Goal: Information Seeking & Learning: Learn about a topic

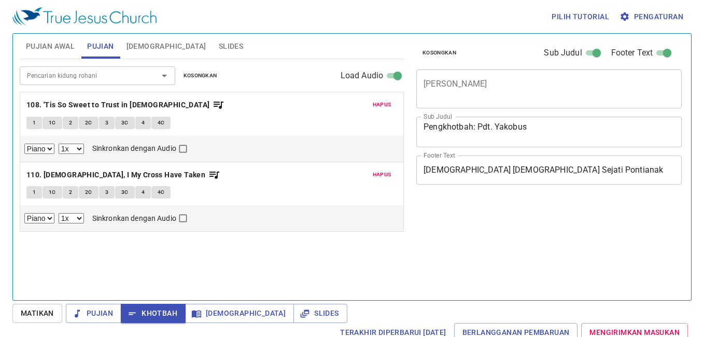
select select "1"
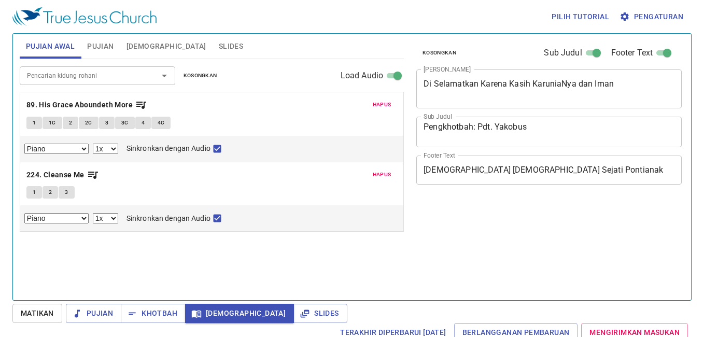
select select "1"
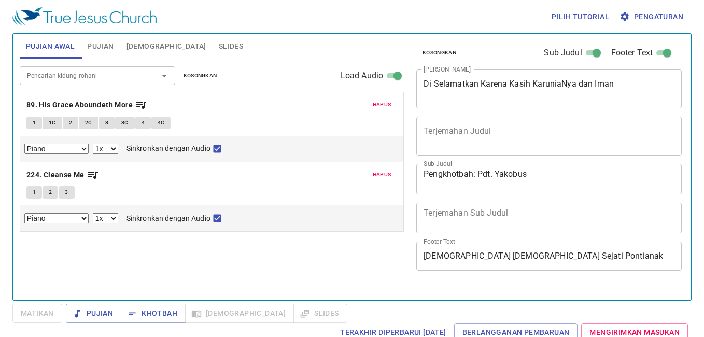
select select "1"
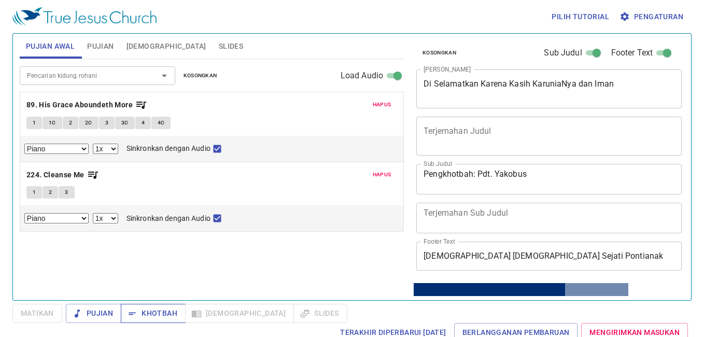
click at [158, 313] on span "Khotbah" at bounding box center [153, 313] width 48 height 13
click at [272, 312] on div "Pujian Khotbah Alkitab Slides" at bounding box center [207, 313] width 282 height 19
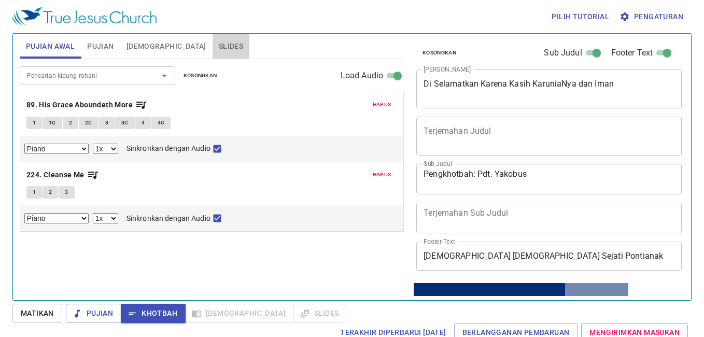
click at [213, 50] on button "Slides" at bounding box center [231, 46] width 37 height 25
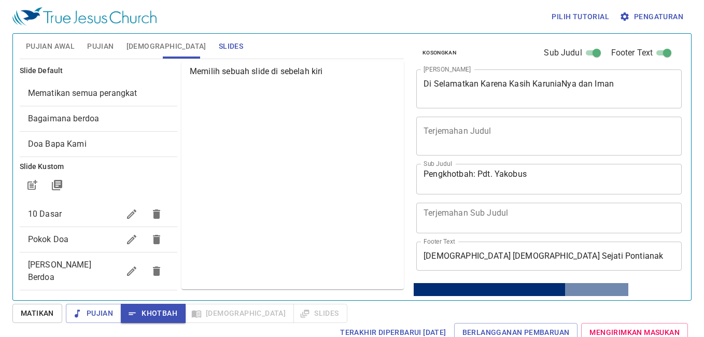
click at [86, 264] on span "Mari Kita Berdoa" at bounding box center [59, 271] width 63 height 22
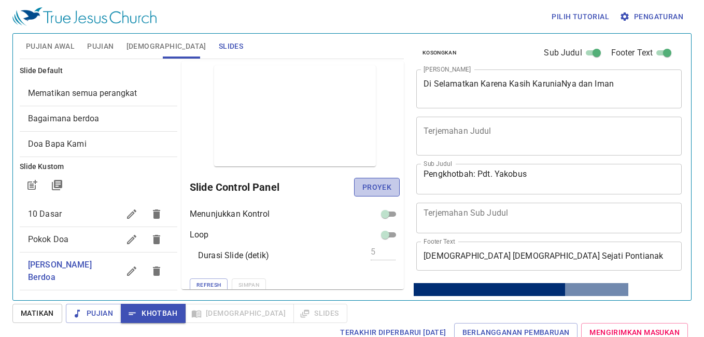
click at [373, 186] on span "Proyek" at bounding box center [377, 187] width 29 height 13
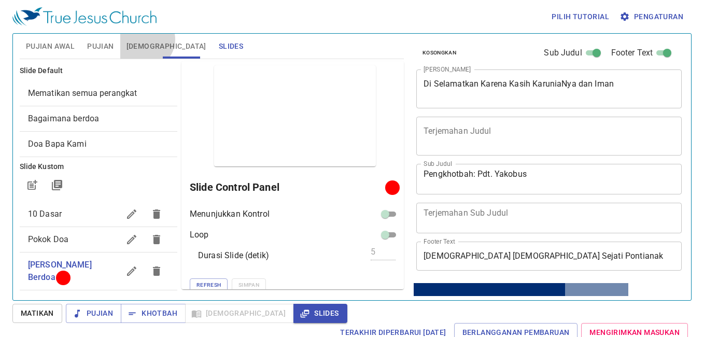
click at [144, 40] on span "Alkitab" at bounding box center [167, 46] width 80 height 13
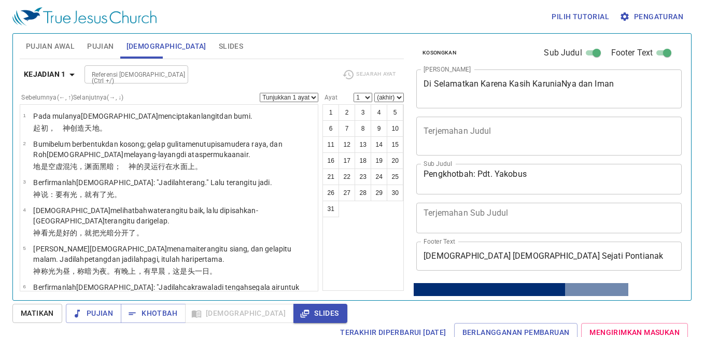
click at [101, 43] on span "Pujian" at bounding box center [100, 46] width 26 height 13
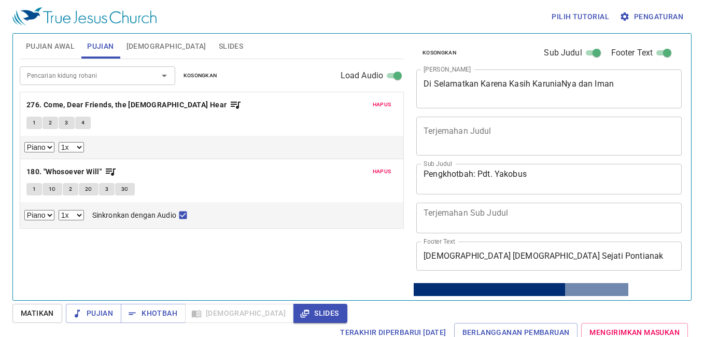
click at [58, 37] on button "Pujian Awal" at bounding box center [50, 46] width 61 height 25
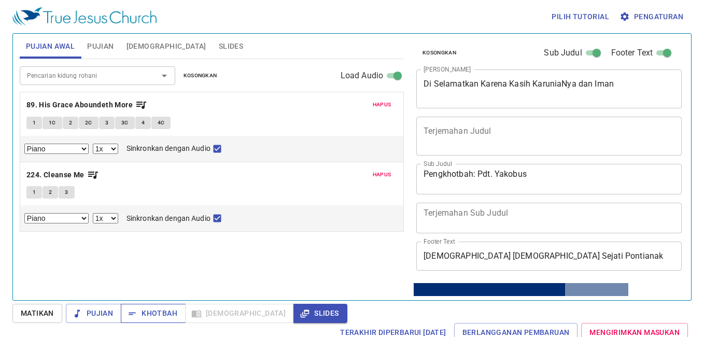
click at [166, 316] on span "Khotbah" at bounding box center [153, 313] width 48 height 13
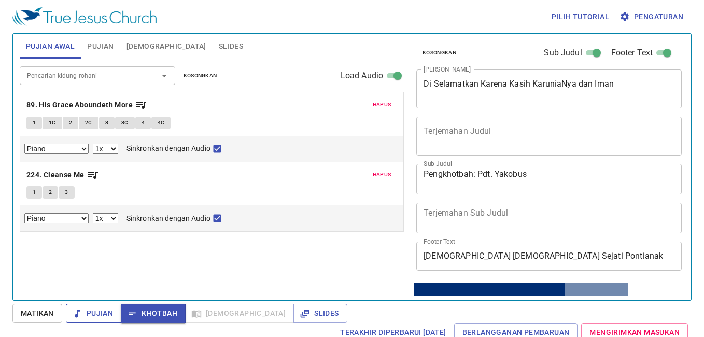
click at [108, 310] on span "Pujian" at bounding box center [93, 313] width 39 height 13
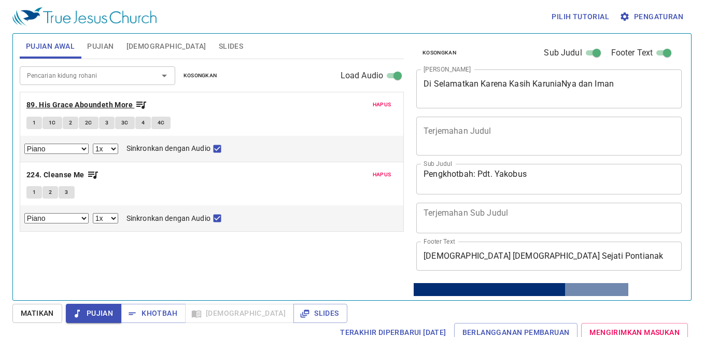
click at [91, 103] on b "89. His Grace Aboundeth More" at bounding box center [79, 105] width 106 height 13
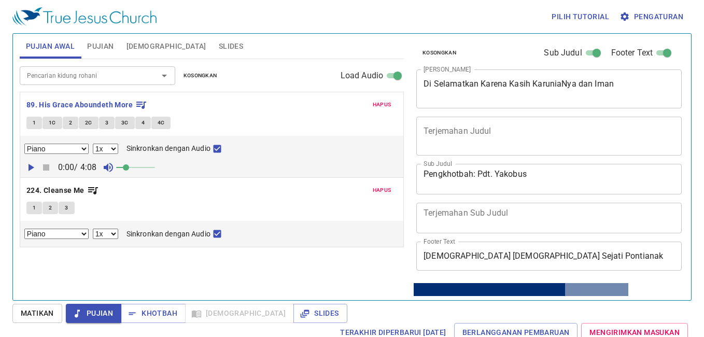
click at [655, 17] on span "Pengaturan" at bounding box center [653, 16] width 62 height 13
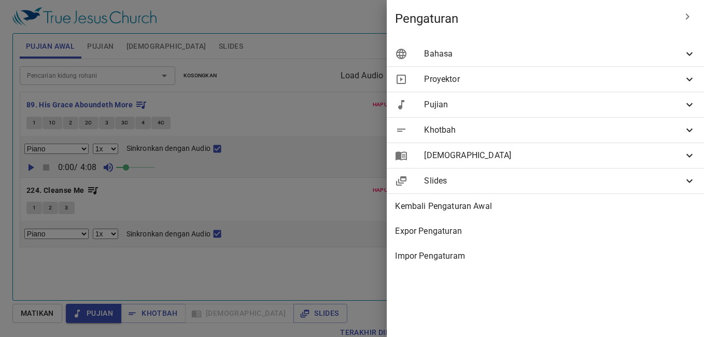
click at [637, 52] on span "Bahasa" at bounding box center [553, 54] width 259 height 12
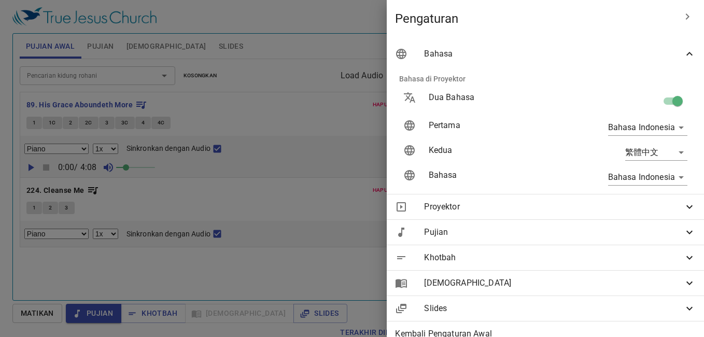
click at [665, 99] on input "checkbox" at bounding box center [677, 103] width 59 height 20
checkbox input "false"
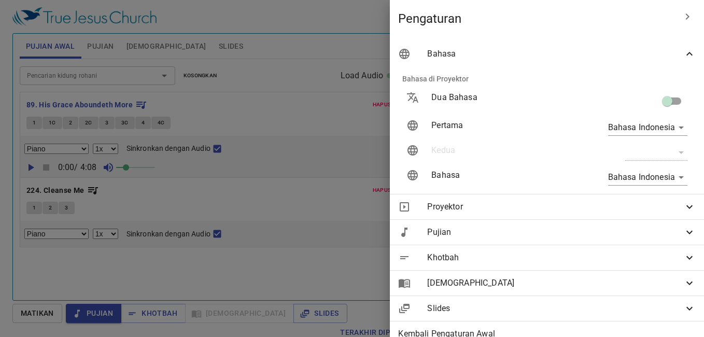
click at [74, 97] on div at bounding box center [352, 168] width 704 height 337
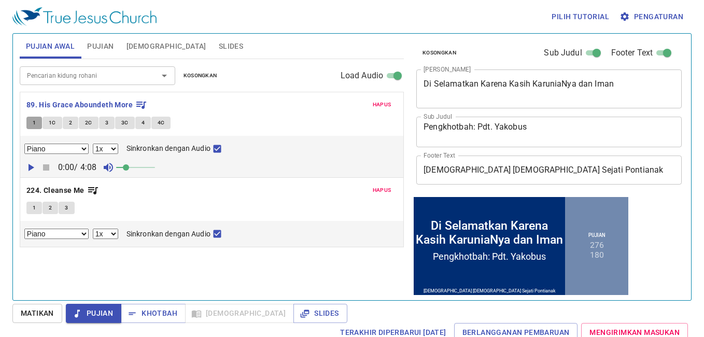
click at [35, 123] on span "1" at bounding box center [34, 122] width 3 height 9
checkbox input "false"
click at [53, 123] on span "1C" at bounding box center [52, 122] width 7 height 9
click at [69, 120] on span "2" at bounding box center [70, 122] width 3 height 9
click at [87, 124] on span "2C" at bounding box center [88, 122] width 7 height 9
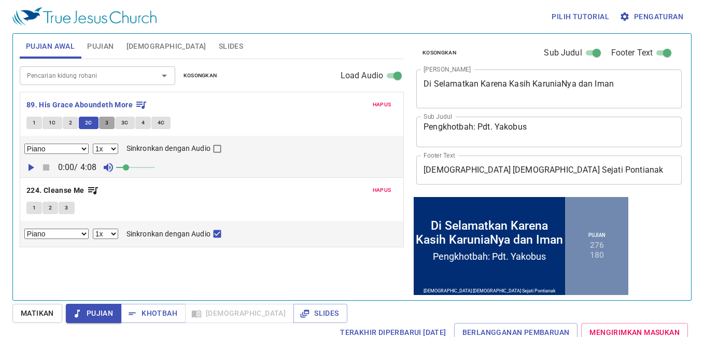
click at [102, 124] on button "3" at bounding box center [107, 123] width 16 height 12
click at [125, 123] on span "3C" at bounding box center [124, 122] width 7 height 9
click at [146, 122] on button "4" at bounding box center [143, 123] width 16 height 12
click at [161, 123] on span "4C" at bounding box center [161, 122] width 7 height 9
click at [35, 106] on b "89. His Grace Aboundeth More" at bounding box center [79, 105] width 106 height 13
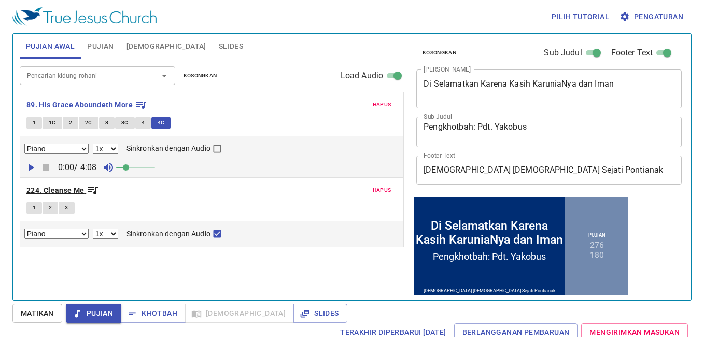
click at [45, 186] on b "224. Cleanse Me" at bounding box center [55, 190] width 58 height 13
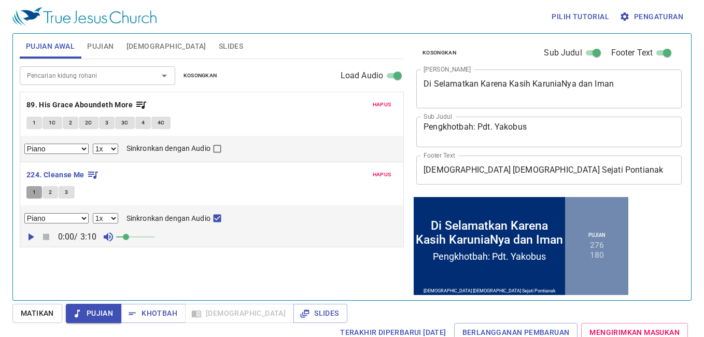
click at [30, 192] on button "1" at bounding box center [34, 192] width 16 height 12
checkbox input "false"
click at [50, 193] on span "2" at bounding box center [50, 192] width 3 height 9
click at [66, 192] on span "3" at bounding box center [66, 192] width 3 height 9
click at [219, 41] on span "Slides" at bounding box center [231, 46] width 24 height 13
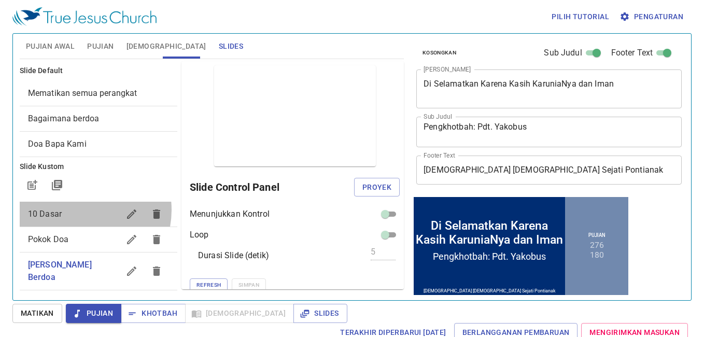
click at [79, 210] on span "10 Dasar" at bounding box center [73, 214] width 91 height 12
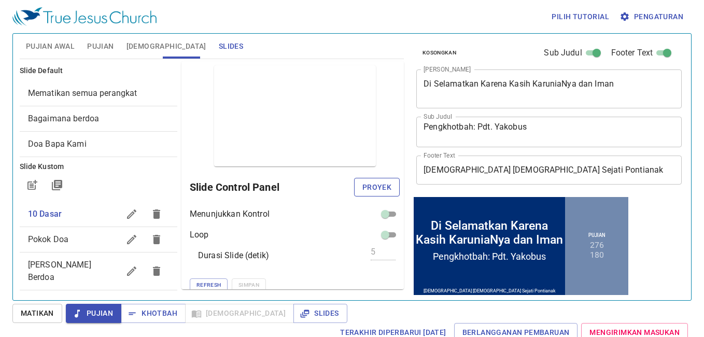
click at [365, 186] on span "Proyek" at bounding box center [377, 187] width 29 height 13
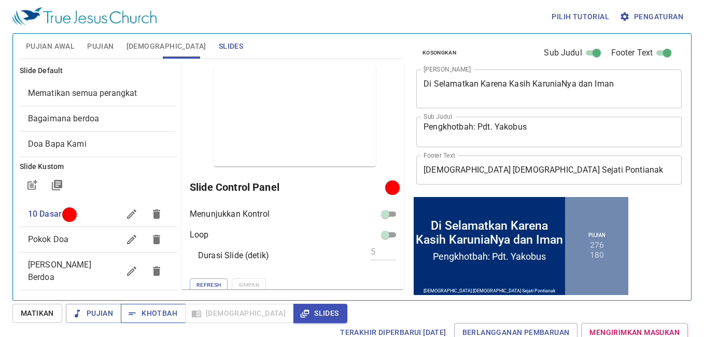
click at [151, 321] on button "Khotbah" at bounding box center [153, 313] width 65 height 19
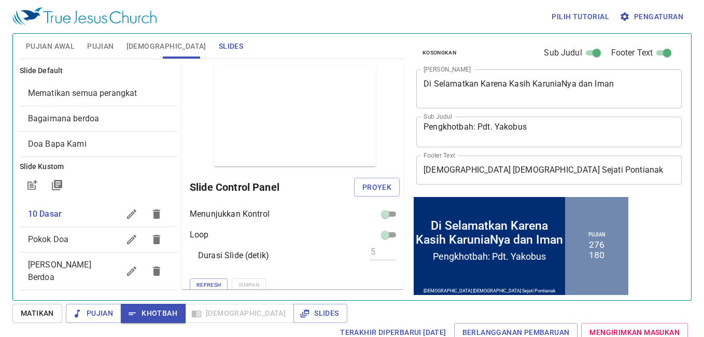
click at [97, 48] on span "Pujian" at bounding box center [100, 46] width 26 height 13
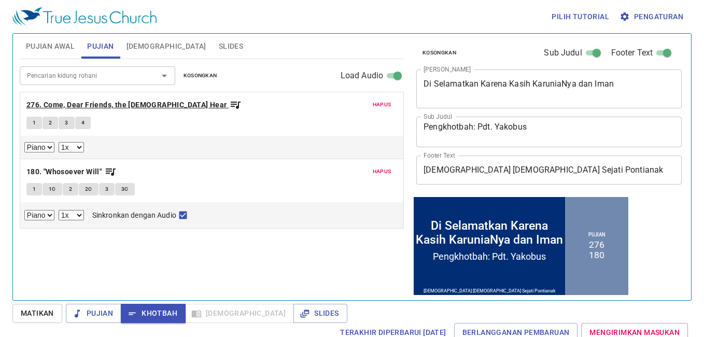
click at [55, 104] on b "276. Come, Dear Friends, the Gospel Hear" at bounding box center [126, 105] width 201 height 13
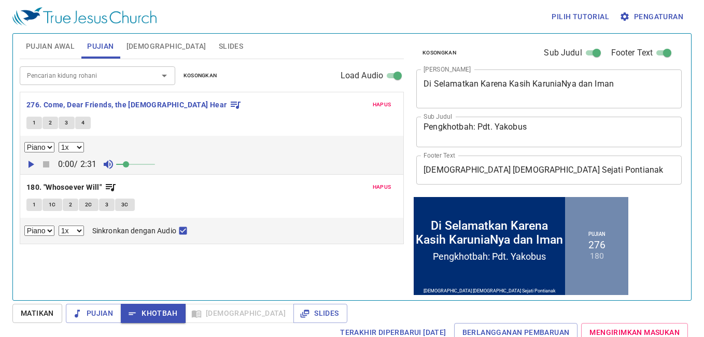
click at [35, 123] on span "1" at bounding box center [34, 122] width 3 height 9
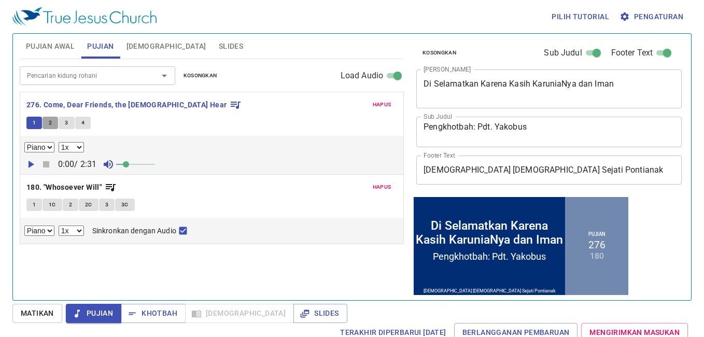
click at [47, 122] on button "2" at bounding box center [51, 123] width 16 height 12
click at [64, 124] on button "3" at bounding box center [67, 123] width 16 height 12
click at [79, 119] on button "4" at bounding box center [83, 123] width 16 height 12
click at [143, 313] on span "Khotbah" at bounding box center [153, 313] width 48 height 13
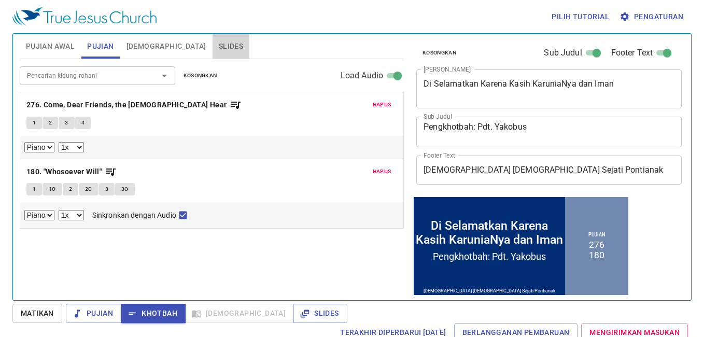
click at [219, 43] on span "Slides" at bounding box center [231, 46] width 24 height 13
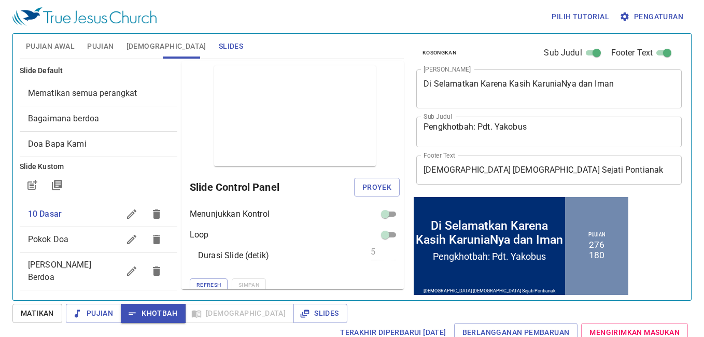
click at [79, 263] on span "Mari Kita Berdoa" at bounding box center [59, 271] width 63 height 22
click at [380, 183] on span "Proyek" at bounding box center [377, 187] width 29 height 13
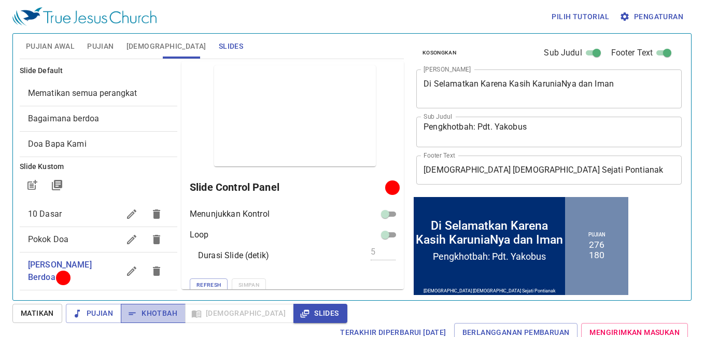
click at [151, 317] on span "Khotbah" at bounding box center [153, 313] width 48 height 13
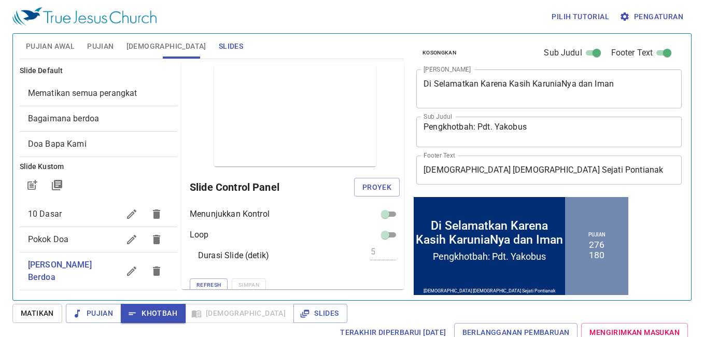
click at [137, 40] on span "Alkitab" at bounding box center [167, 46] width 80 height 13
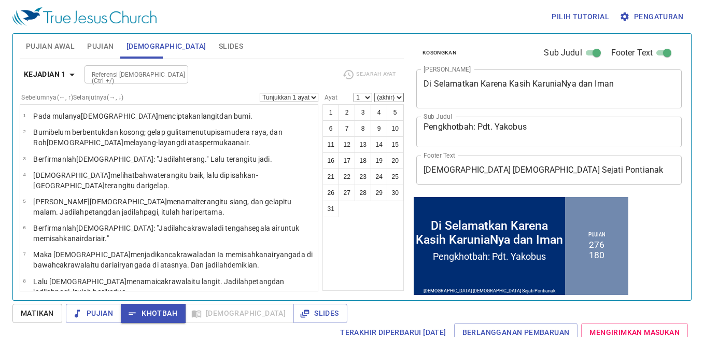
click at [154, 75] on input "Referensi Alkitab (Ctrl +/)" at bounding box center [128, 74] width 80 height 12
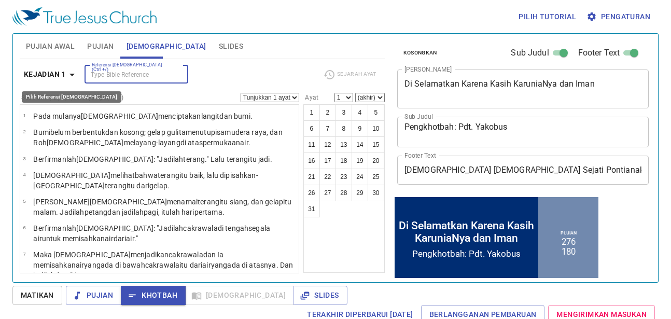
click at [50, 74] on b "Kejadian 1" at bounding box center [45, 74] width 42 height 13
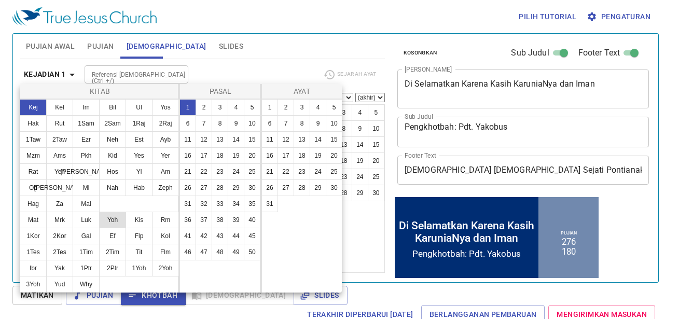
click at [109, 217] on button "Yoh" at bounding box center [112, 220] width 27 height 17
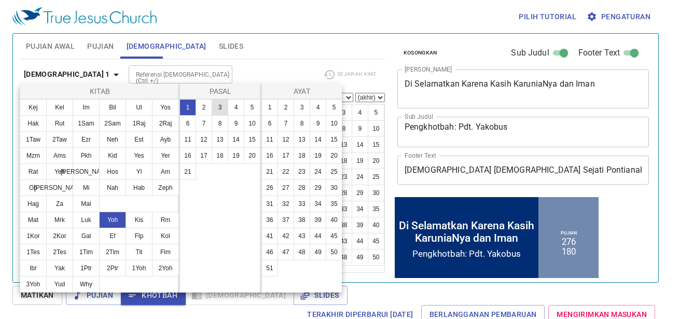
click at [224, 104] on button "3" at bounding box center [220, 107] width 17 height 17
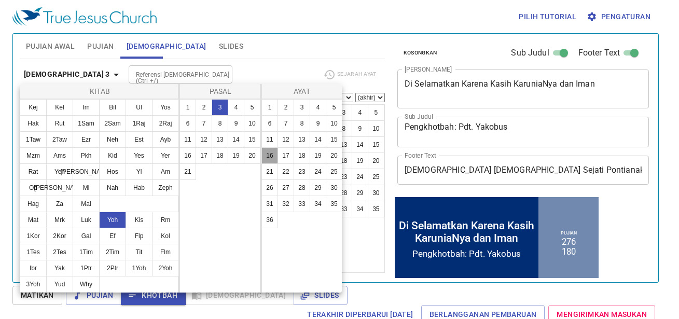
click at [263, 157] on button "16" at bounding box center [269, 155] width 17 height 17
select select "16"
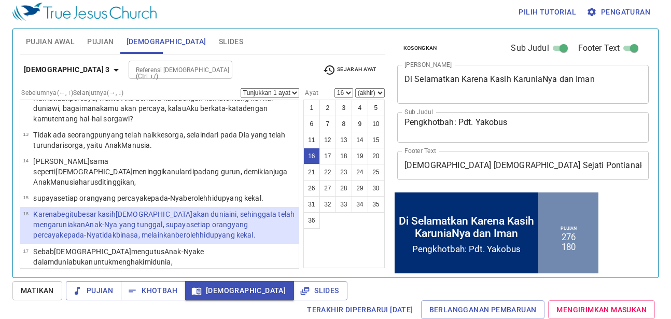
scroll to position [482, 0]
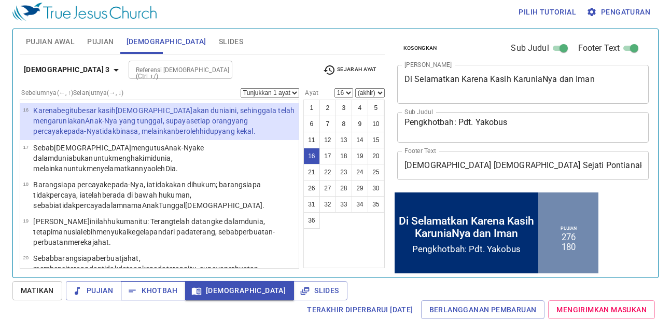
click at [142, 287] on span "Khotbah" at bounding box center [153, 290] width 48 height 13
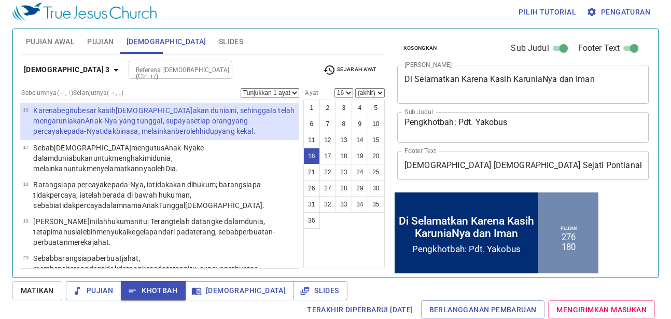
click at [164, 290] on span "Khotbah" at bounding box center [153, 290] width 48 height 13
click at [94, 45] on span "Pujian" at bounding box center [100, 41] width 26 height 13
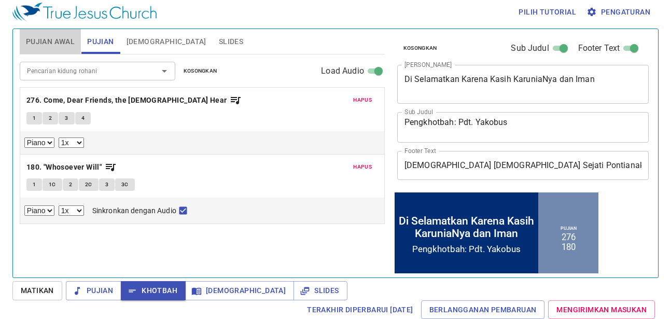
click at [53, 40] on span "Pujian Awal" at bounding box center [50, 41] width 49 height 13
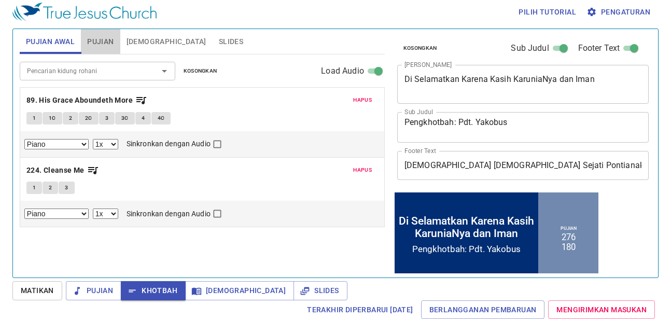
click at [84, 38] on button "Pujian" at bounding box center [100, 41] width 39 height 25
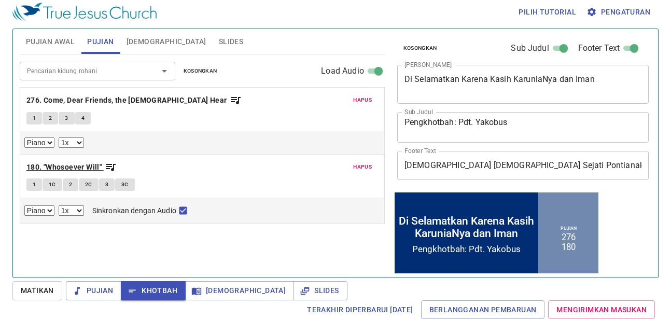
click at [61, 165] on b "180. "Whosoever Will"" at bounding box center [63, 167] width 75 height 13
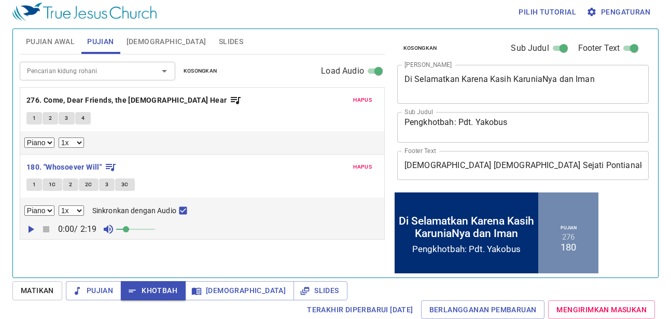
click at [36, 186] on button "1" at bounding box center [34, 184] width 16 height 12
checkbox input "false"
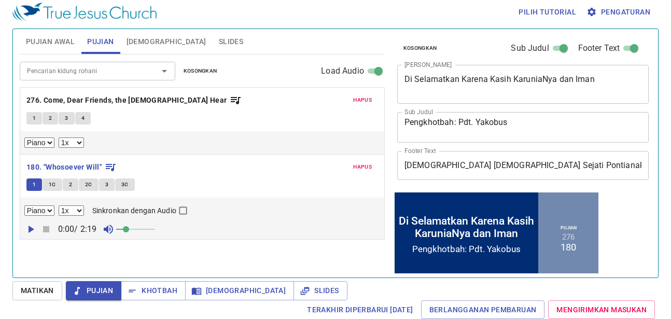
click at [53, 183] on span "1C" at bounding box center [52, 184] width 7 height 9
click at [73, 181] on button "2" at bounding box center [71, 184] width 16 height 12
click at [90, 185] on span "2C" at bounding box center [88, 184] width 7 height 9
click at [103, 184] on button "3" at bounding box center [107, 184] width 16 height 12
click at [121, 183] on span "3C" at bounding box center [124, 184] width 7 height 9
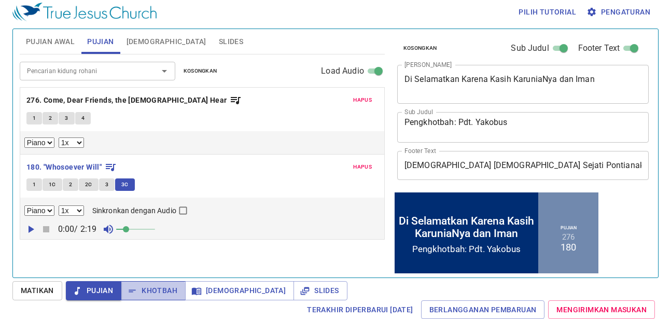
click at [138, 293] on span "Khotbah" at bounding box center [153, 290] width 48 height 13
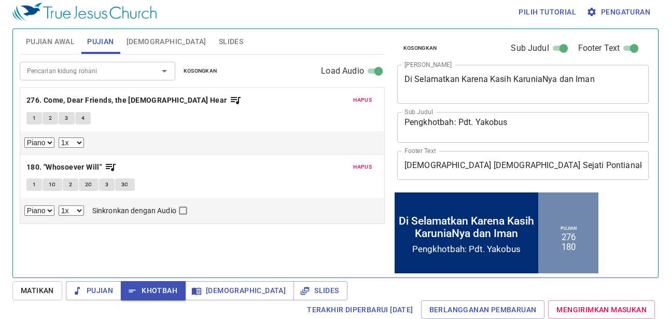
click at [219, 39] on span "Slides" at bounding box center [231, 41] width 24 height 13
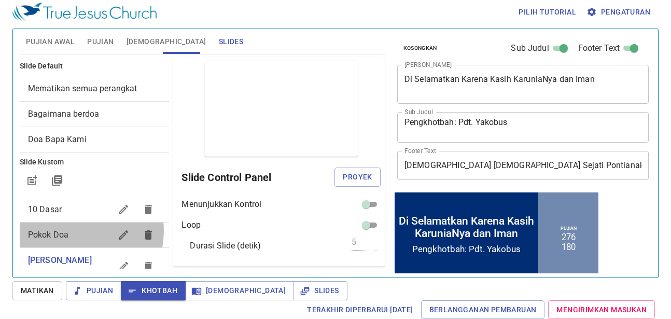
click at [74, 231] on span "Pokok Doa" at bounding box center [70, 235] width 84 height 12
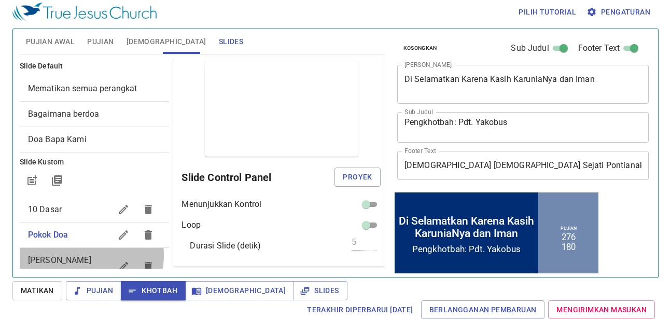
click at [79, 256] on span "Mari Kita Berdoa" at bounding box center [59, 266] width 63 height 22
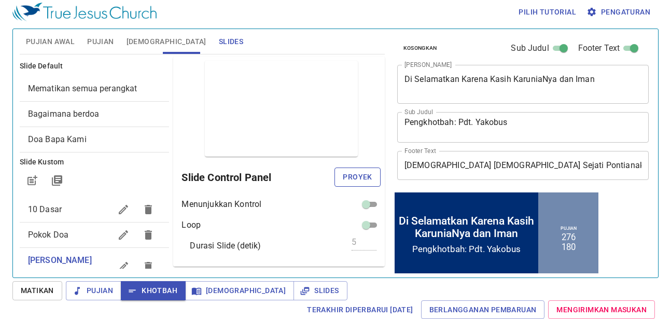
click at [346, 173] on span "Proyek" at bounding box center [357, 177] width 29 height 13
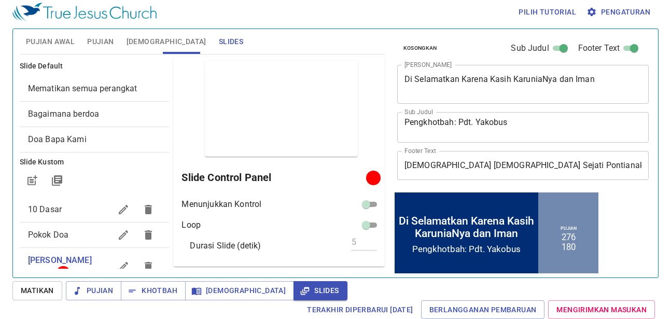
click at [518, 70] on div "Di Selamatkan Karena Kasih KaruniaNya dan Iman x Judul Khotbah" at bounding box center [523, 84] width 252 height 39
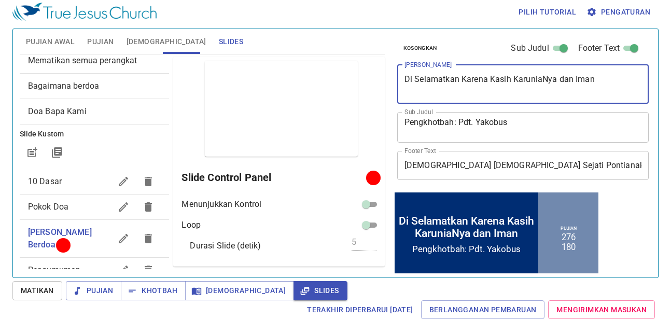
scroll to position [40, 0]
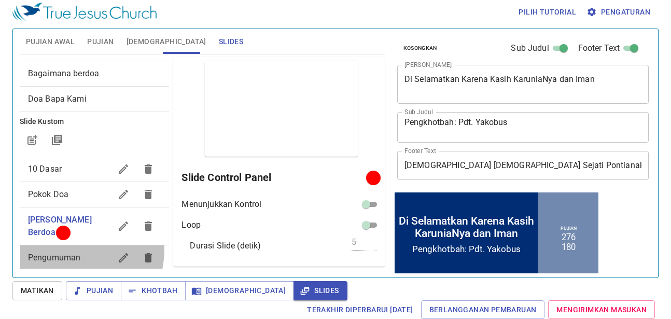
click at [62, 245] on div "Pengumuman" at bounding box center [95, 257] width 150 height 25
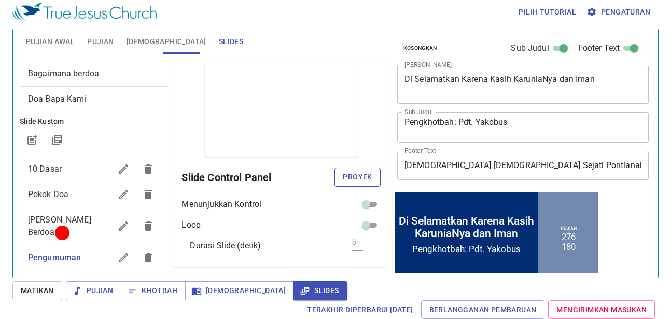
click at [358, 172] on span "Proyek" at bounding box center [357, 177] width 29 height 13
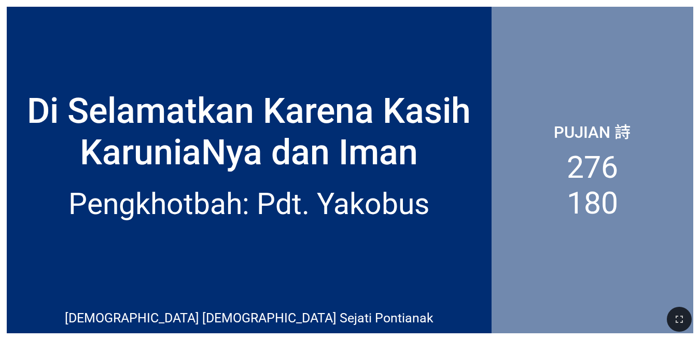
click at [204, 51] on div "Di Selamatkan Karena Kasih KaruniaNya dan Iman" at bounding box center [249, 101] width 485 height 157
